Goal: Task Accomplishment & Management: Manage account settings

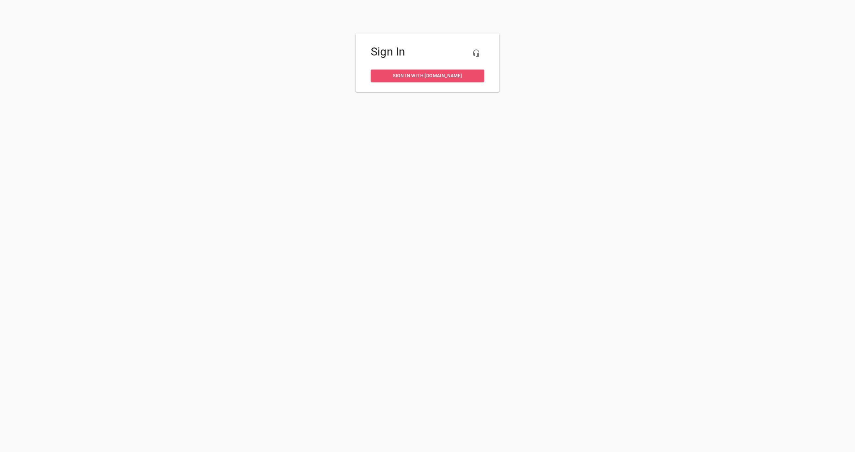
click at [424, 73] on span "Sign in with [DOMAIN_NAME]" at bounding box center [427, 76] width 103 height 8
